Goal: Navigation & Orientation: Find specific page/section

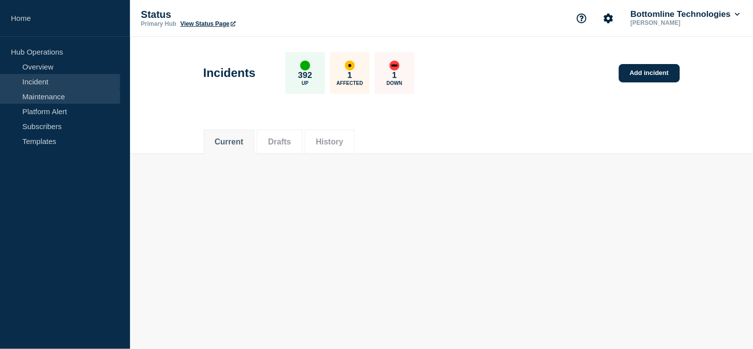
drag, startPoint x: 39, startPoint y: 96, endPoint x: 100, endPoint y: 97, distance: 61.0
click at [39, 96] on link "Maintenance" at bounding box center [60, 96] width 120 height 15
